Goal: Information Seeking & Learning: Learn about a topic

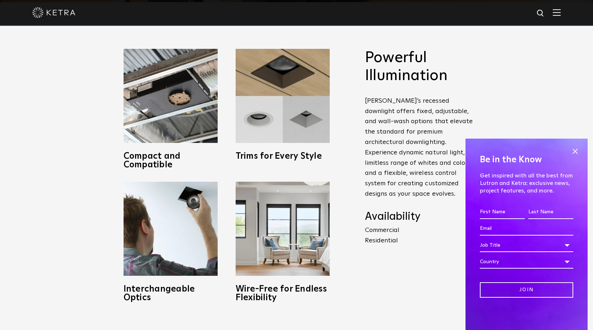
scroll to position [330, 0]
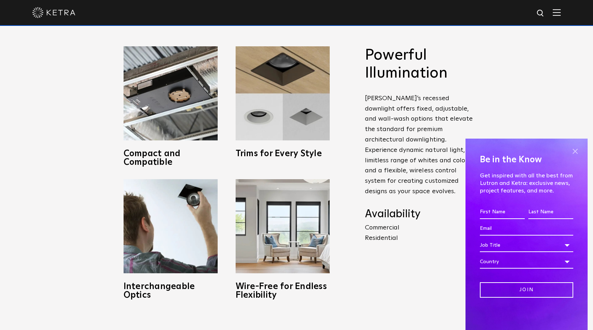
click at [570, 152] on span at bounding box center [575, 151] width 11 height 11
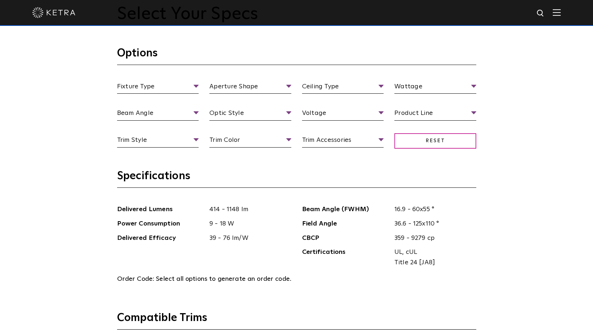
scroll to position [720, 0]
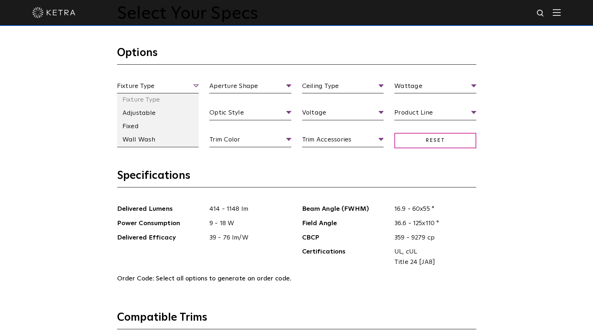
click at [195, 89] on span "Fixture Type" at bounding box center [158, 87] width 82 height 13
click at [163, 113] on li "Adjustable" at bounding box center [158, 113] width 82 height 13
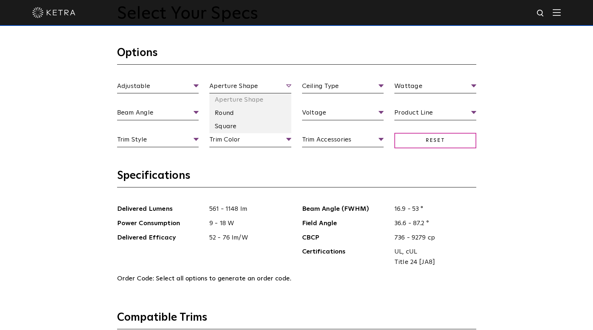
click at [282, 88] on span "Aperture Shape" at bounding box center [250, 87] width 82 height 13
click at [248, 110] on li "Round" at bounding box center [250, 113] width 82 height 13
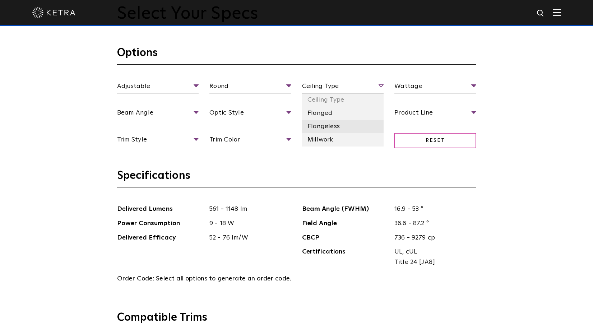
click at [344, 127] on li "Flangeless" at bounding box center [343, 126] width 82 height 13
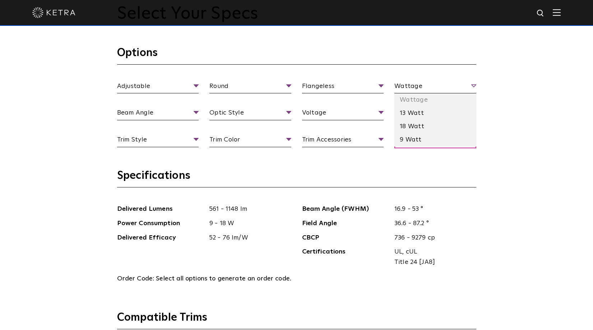
click at [472, 86] on span "Wattage" at bounding box center [435, 87] width 82 height 13
click at [451, 110] on li "13 Watt" at bounding box center [435, 113] width 82 height 13
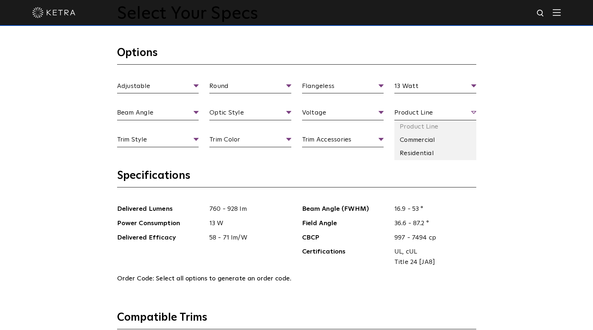
click at [471, 112] on span "Product Line" at bounding box center [435, 114] width 82 height 13
click at [442, 148] on li "Residential" at bounding box center [435, 153] width 82 height 13
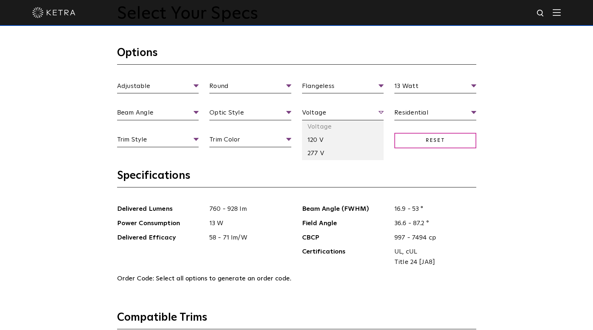
click at [379, 113] on span "Voltage" at bounding box center [343, 114] width 82 height 13
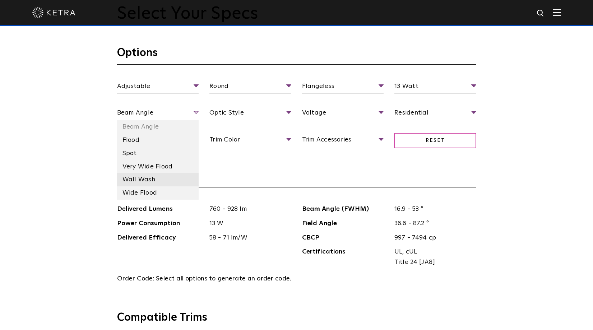
click at [152, 176] on li "Wall Wash" at bounding box center [158, 179] width 82 height 13
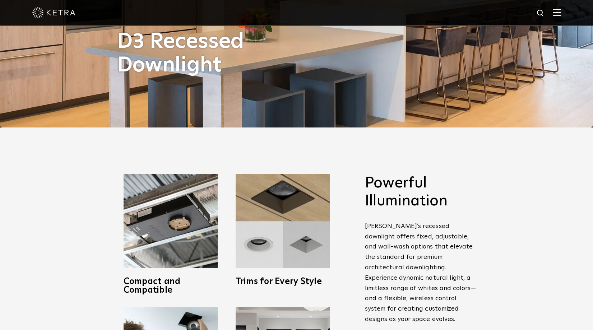
scroll to position [195, 0]
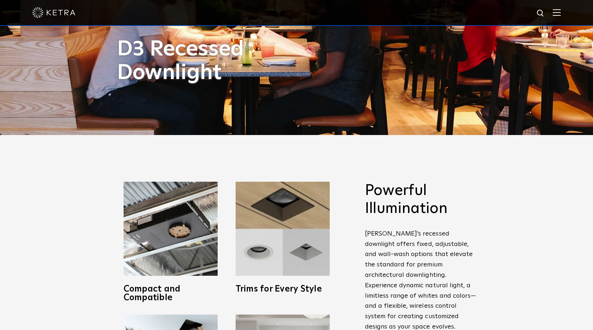
click at [507, 196] on div "Powerful Illumination [PERSON_NAME]’s recessed downlight offers fixed, adjustab…" at bounding box center [296, 308] width 593 height 347
